Goal: Task Accomplishment & Management: Manage account settings

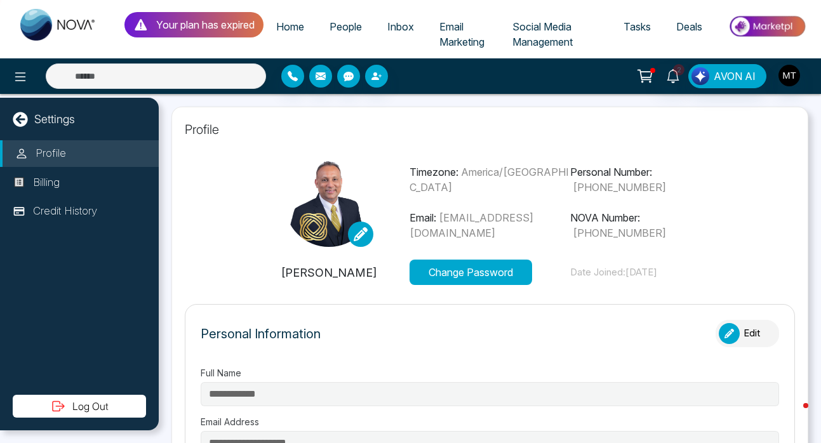
type input "**********"
click at [351, 28] on span "People" at bounding box center [346, 26] width 32 height 13
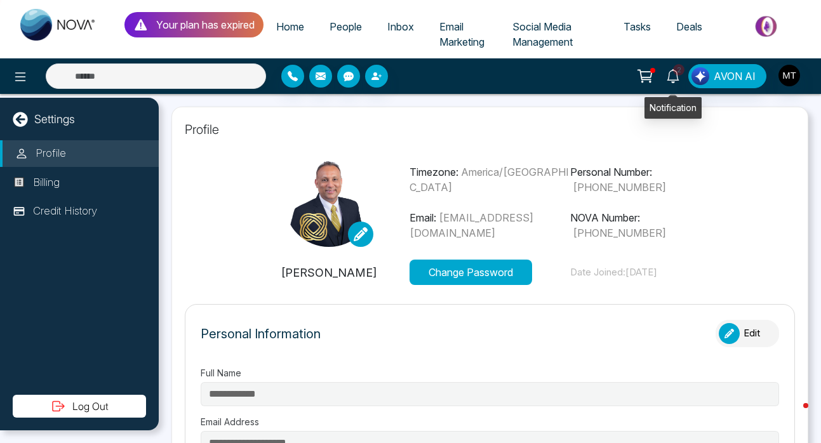
click at [672, 69] on icon at bounding box center [673, 76] width 14 height 14
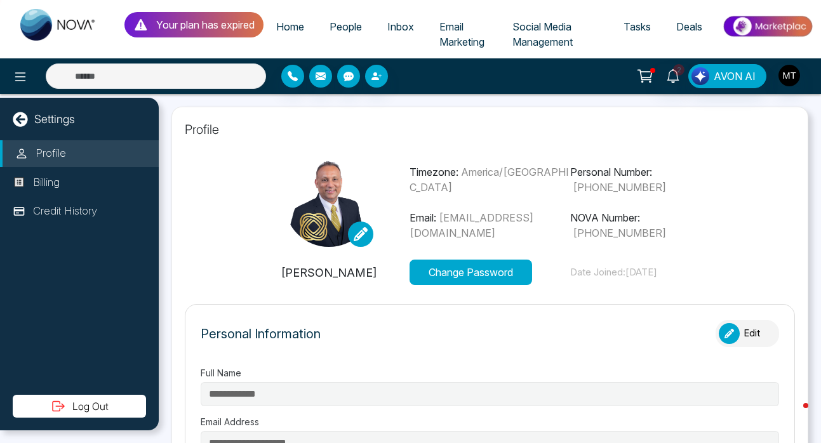
click at [745, 180] on section "Timezone: [GEOGRAPHIC_DATA]/[GEOGRAPHIC_DATA] Email: [EMAIL_ADDRESS][DOMAIN_NAM…" at bounding box center [490, 221] width 610 height 127
